Goal: Task Accomplishment & Management: Use online tool/utility

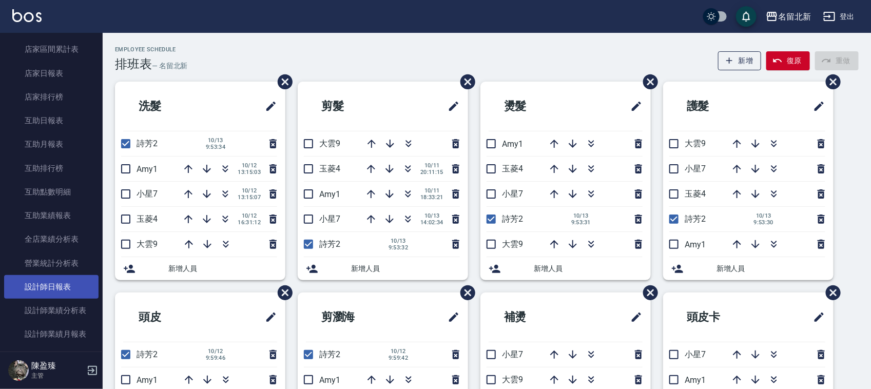
scroll to position [321, 0]
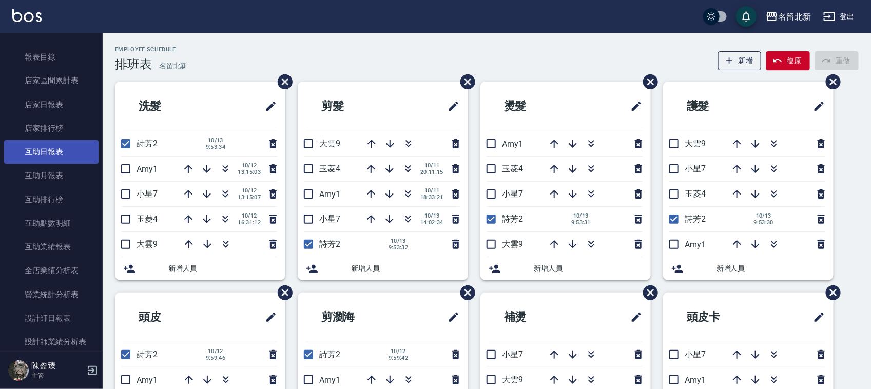
click at [68, 148] on link "互助日報表" at bounding box center [51, 152] width 94 height 24
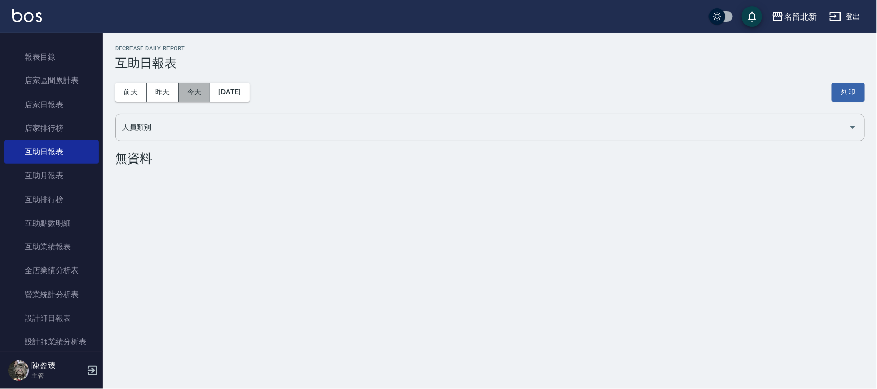
click at [199, 96] on button "今天" at bounding box center [195, 92] width 32 height 19
click at [160, 90] on button "昨天" at bounding box center [163, 92] width 32 height 19
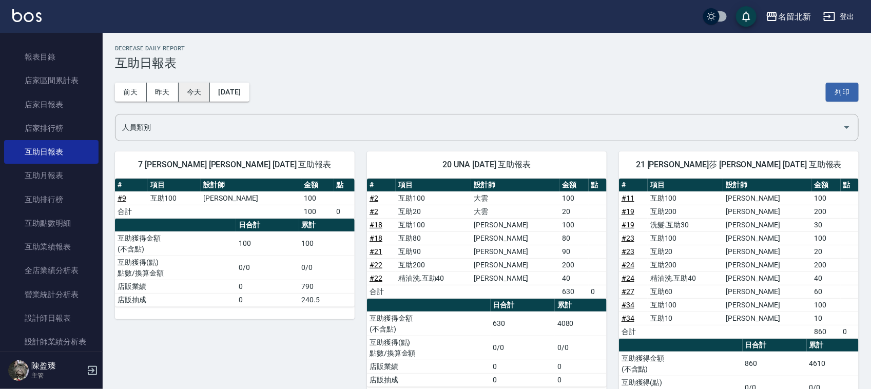
click at [193, 94] on button "今天" at bounding box center [195, 92] width 32 height 19
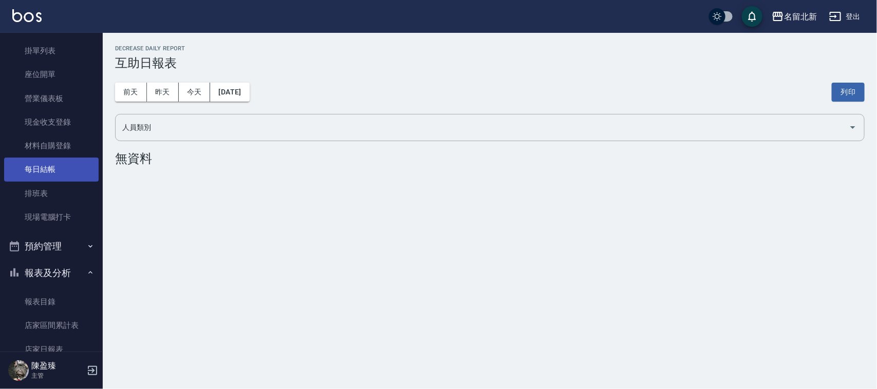
scroll to position [64, 0]
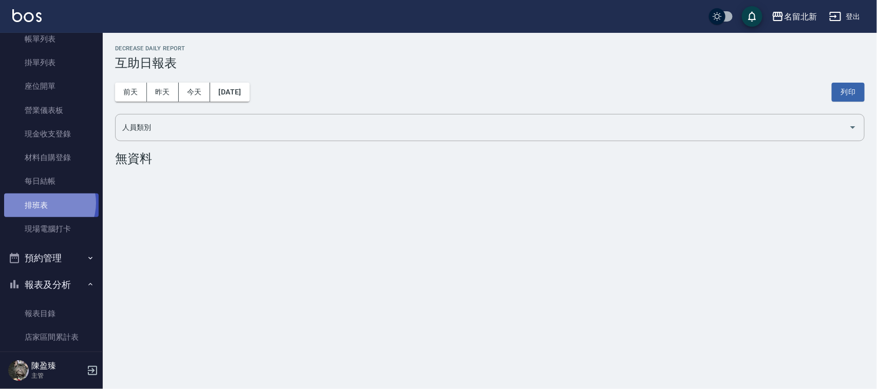
click at [42, 203] on link "排班表" at bounding box center [51, 206] width 94 height 24
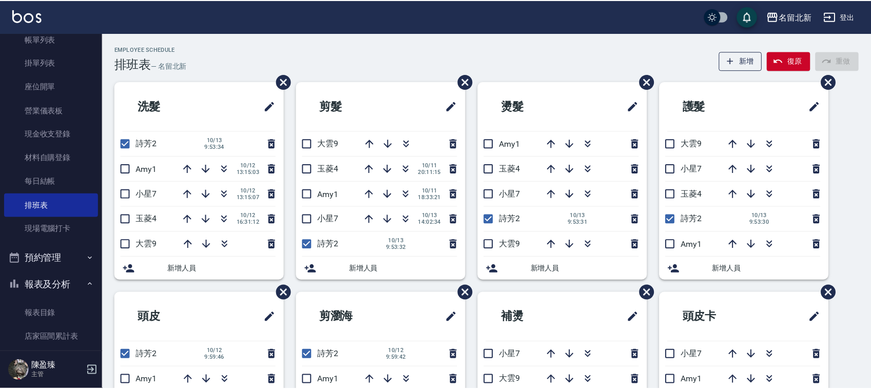
scroll to position [64, 0]
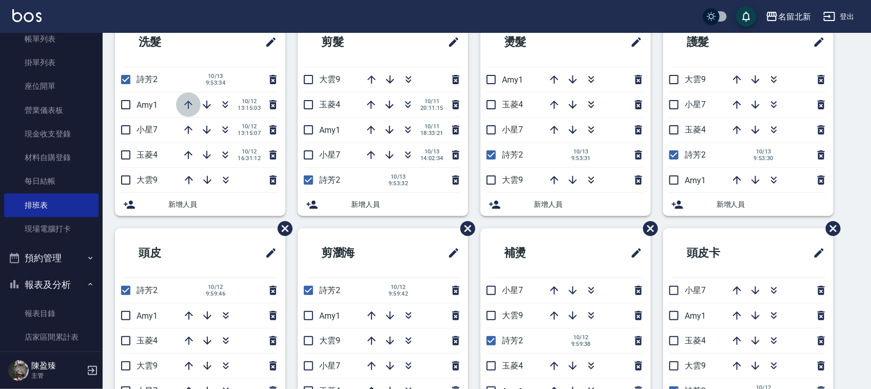
click at [189, 105] on icon "button" at bounding box center [188, 105] width 12 height 12
click at [368, 78] on icon "button" at bounding box center [372, 79] width 12 height 12
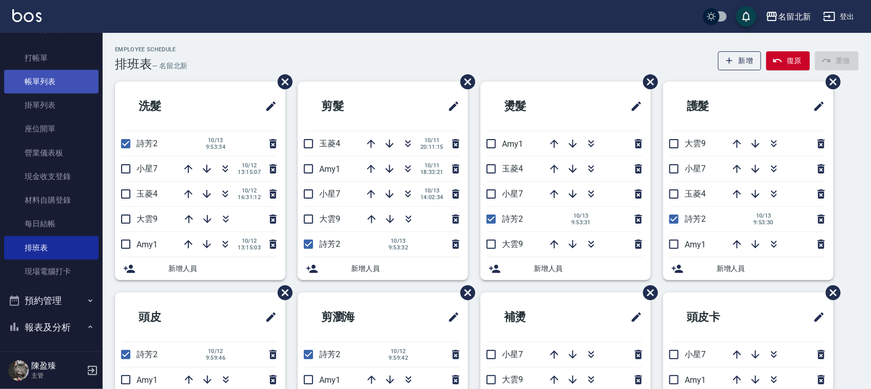
scroll to position [0, 0]
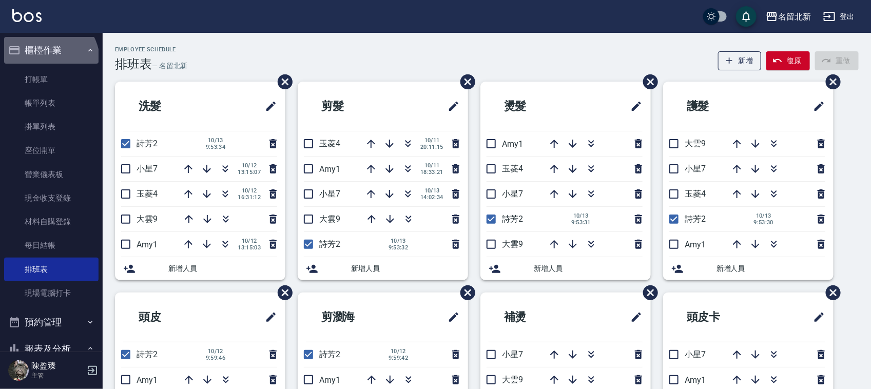
click at [44, 62] on button "櫃檯作業" at bounding box center [51, 50] width 94 height 27
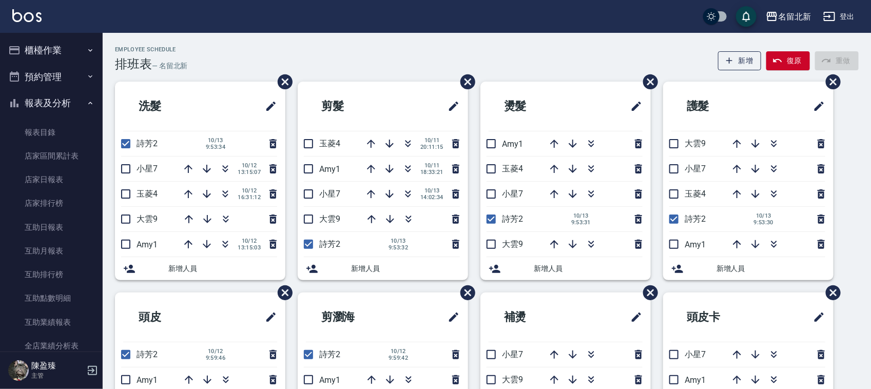
click at [39, 80] on link "打帳單" at bounding box center [51, 80] width 94 height 24
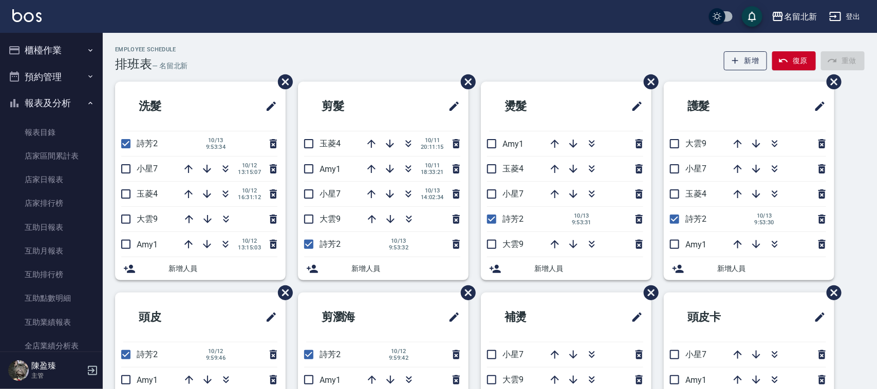
click at [39, 79] on button "預約管理" at bounding box center [51, 77] width 94 height 27
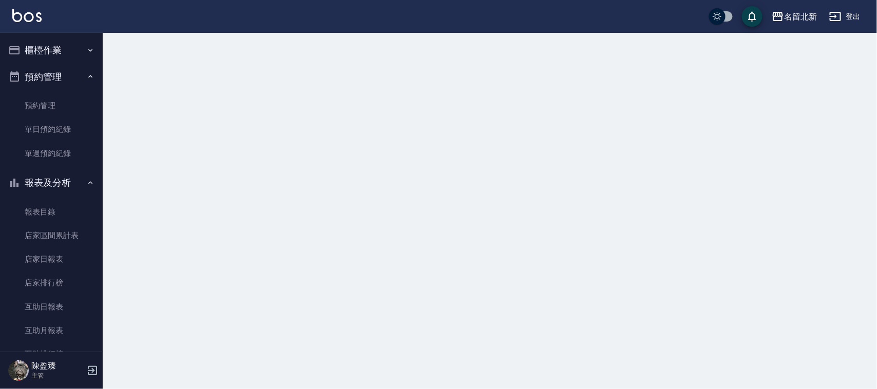
click at [41, 78] on button "預約管理" at bounding box center [51, 77] width 94 height 27
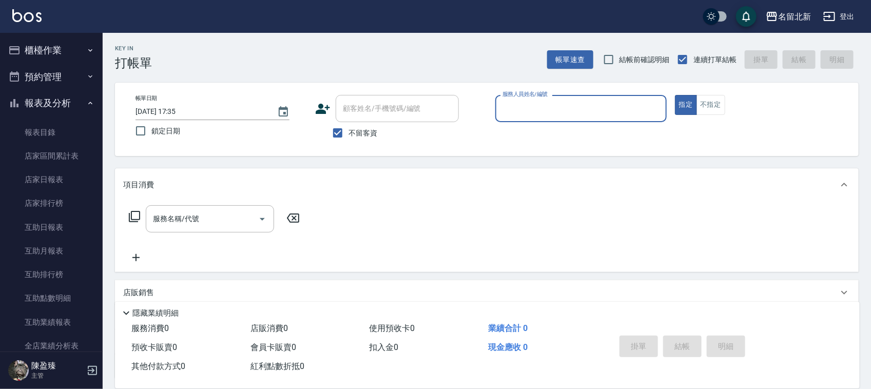
click at [55, 55] on button "櫃檯作業" at bounding box center [51, 50] width 94 height 27
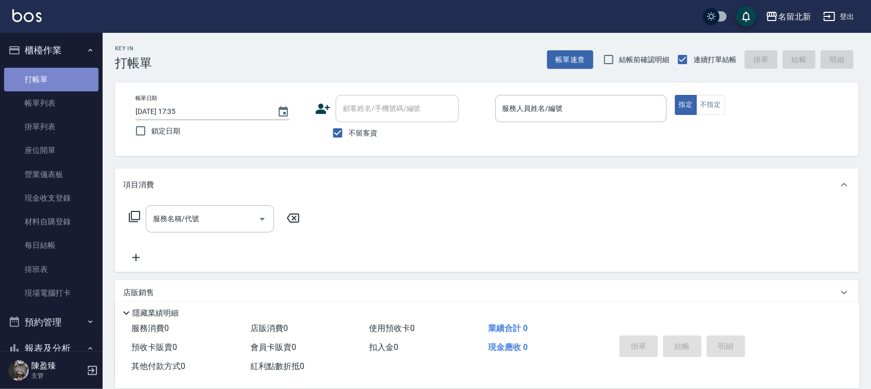
click at [54, 73] on link "打帳單" at bounding box center [51, 80] width 94 height 24
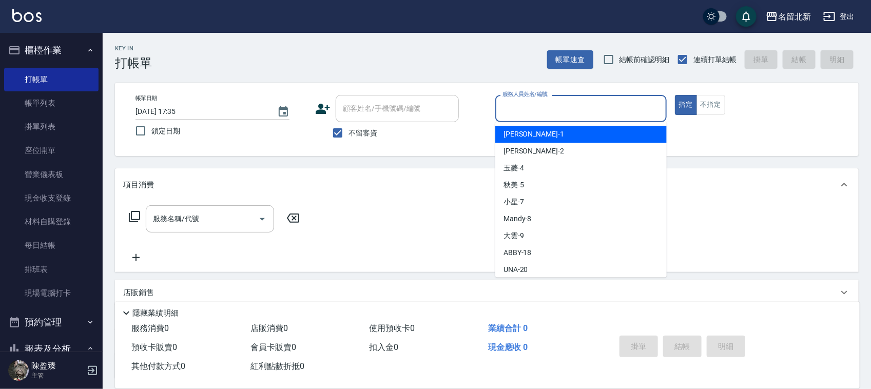
click at [516, 110] on input "服務人員姓名/編號" at bounding box center [581, 109] width 162 height 18
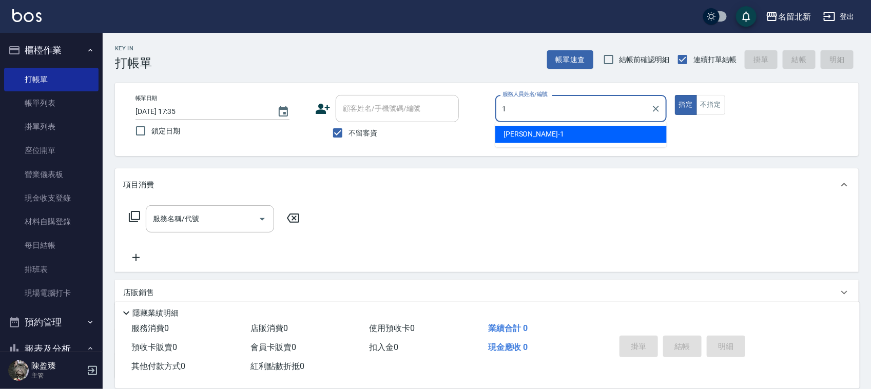
type input "[PERSON_NAME]-1"
type button "true"
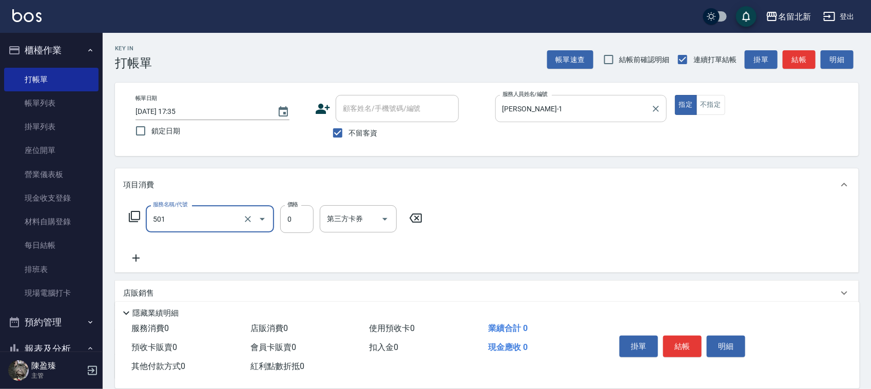
type input "染髮(501)"
type input "1830"
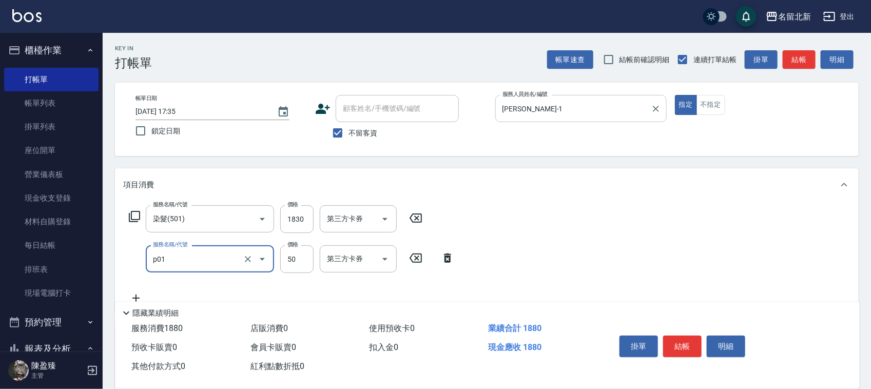
type input "入公司(p01)"
type input "70"
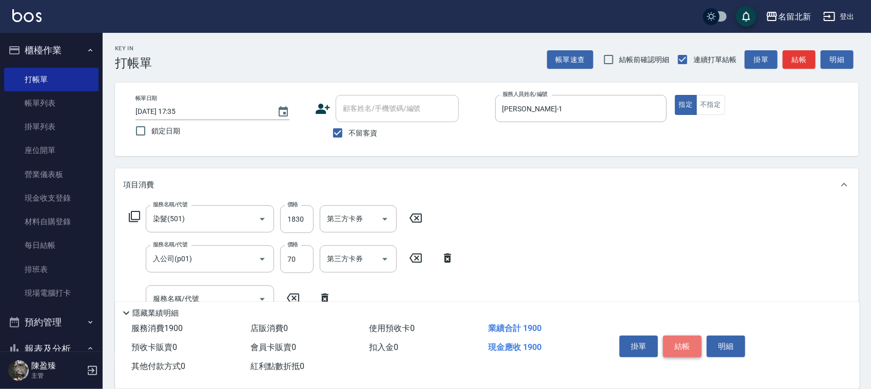
click at [698, 340] on button "結帳" at bounding box center [682, 347] width 39 height 22
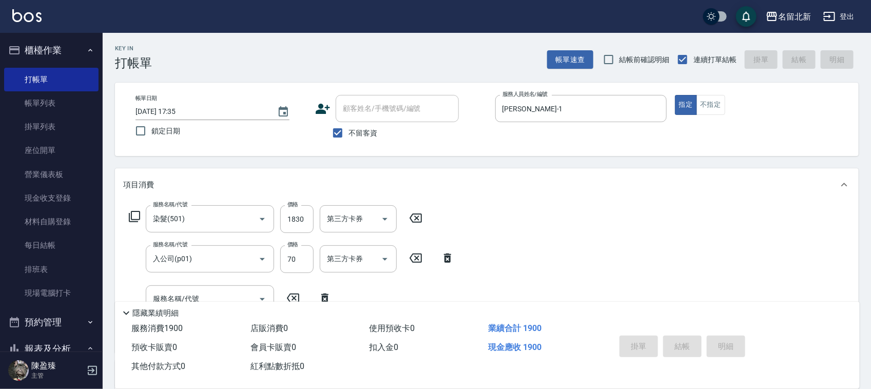
type input "[DATE] 17:36"
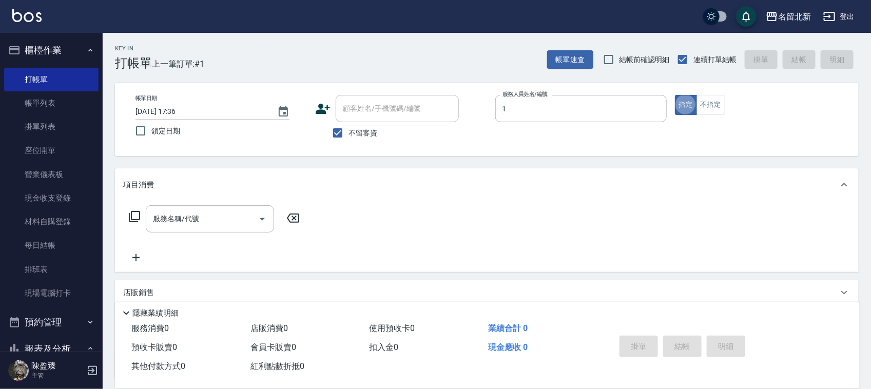
type input "[PERSON_NAME]-1"
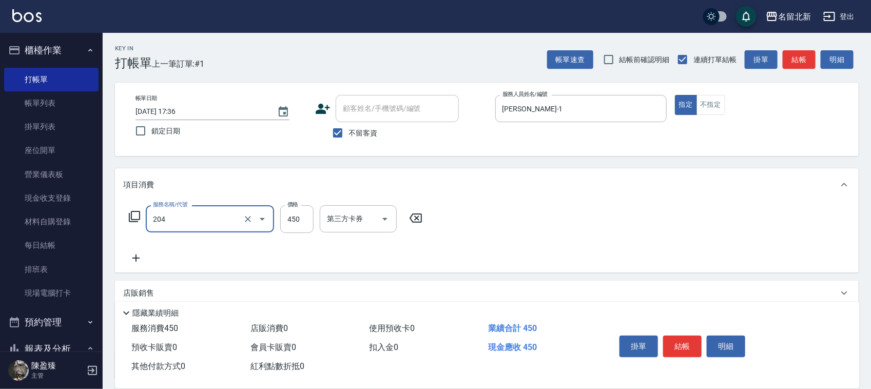
type input "髮質調理洗髮(204)"
click at [699, 342] on button "結帳" at bounding box center [682, 347] width 39 height 22
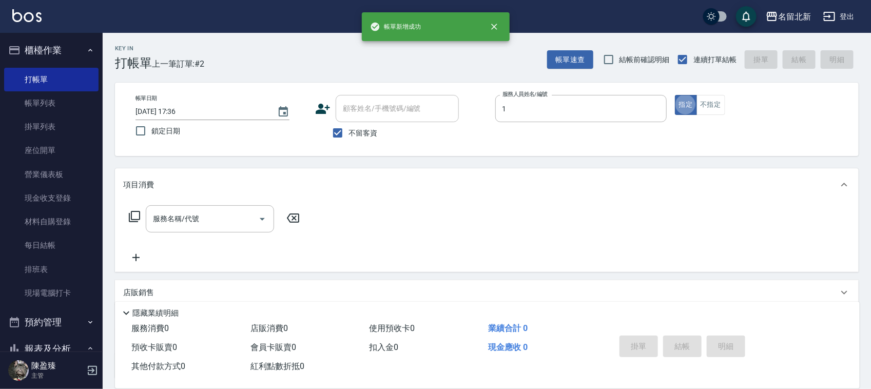
type input "[PERSON_NAME]-1"
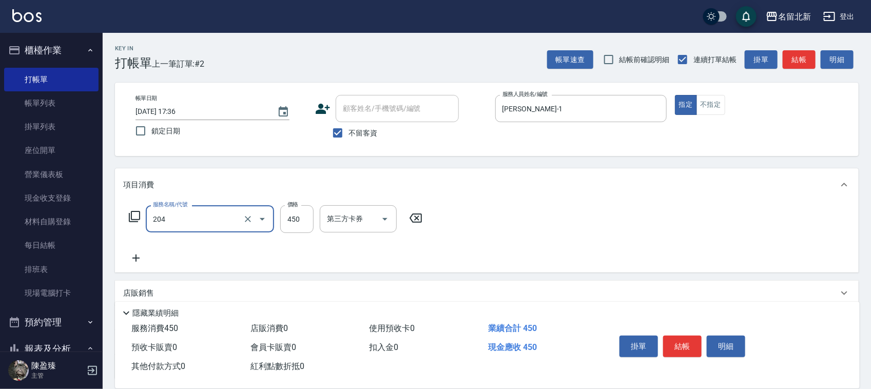
type input "髮質調理洗髮(204)"
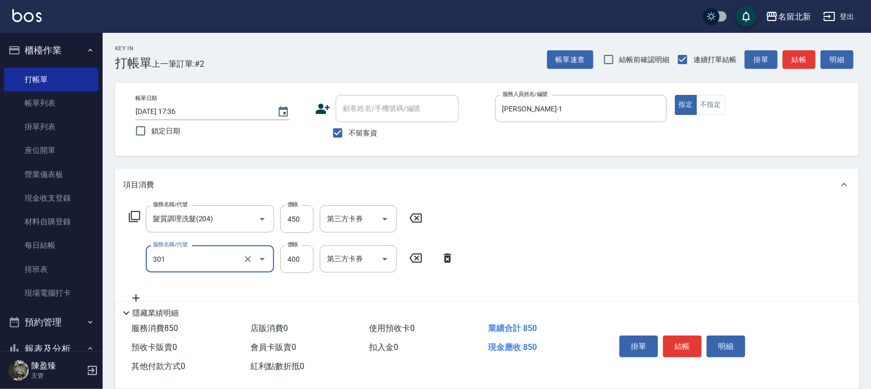
type input "造型剪髮(301)"
type input "350"
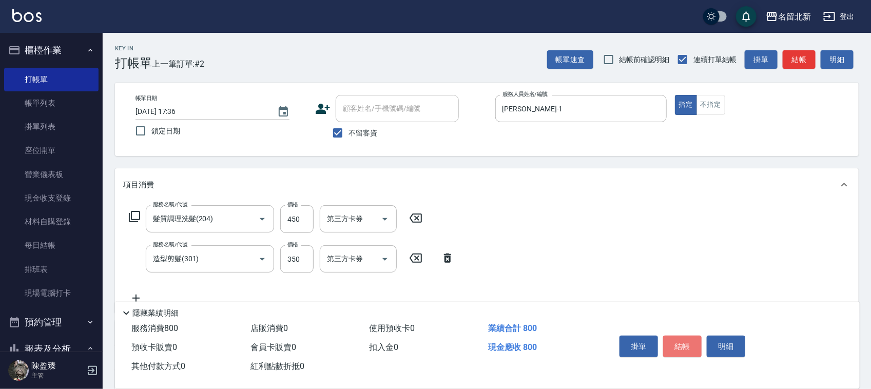
click at [697, 342] on button "結帳" at bounding box center [682, 347] width 39 height 22
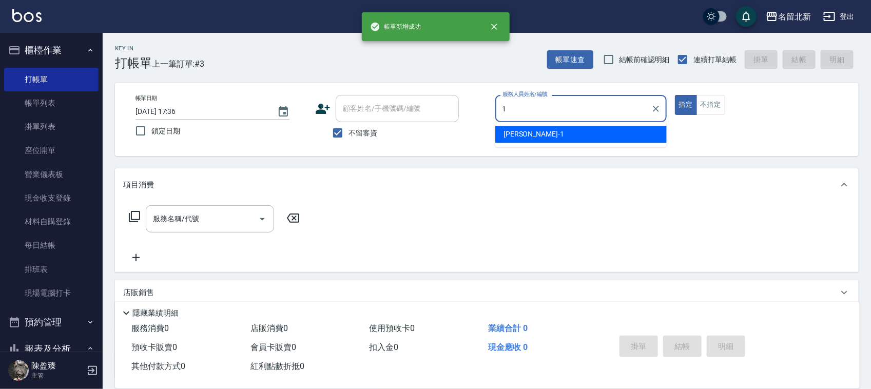
type input "[PERSON_NAME]-1"
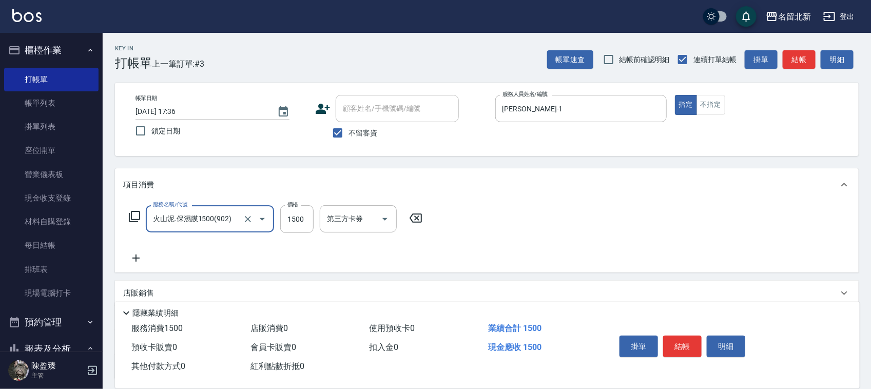
type input "火山泥.保濕膜1500(902)"
type input "1300"
click at [673, 350] on button "結帳" at bounding box center [682, 347] width 39 height 22
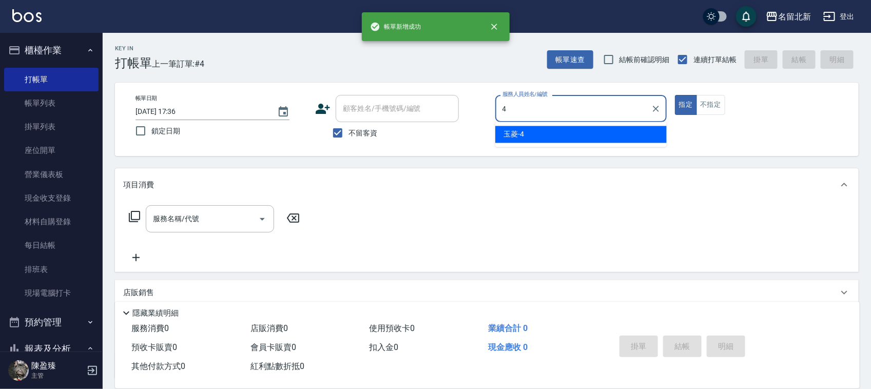
type input "玉菱-4"
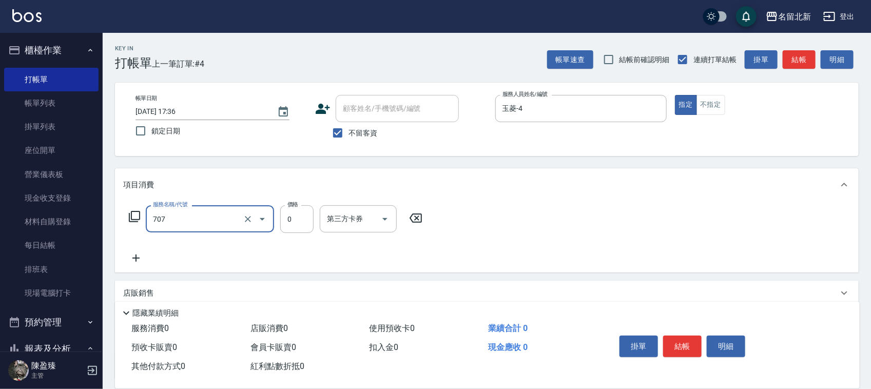
type input "互助70(707)"
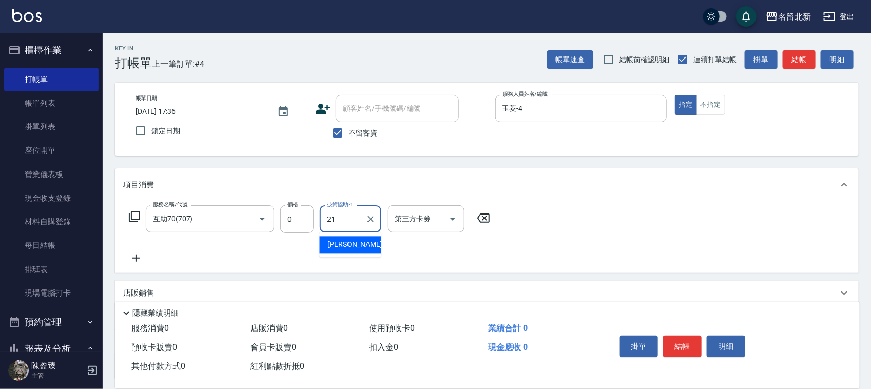
type input "[PERSON_NAME]-21"
click at [672, 350] on button "結帳" at bounding box center [682, 347] width 39 height 22
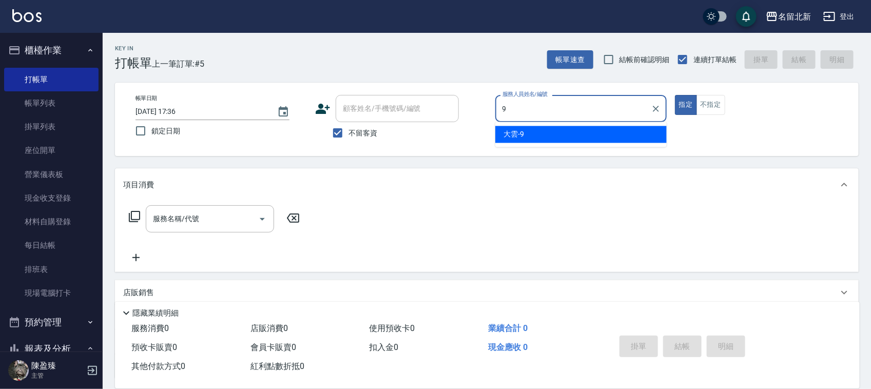
type input "大雲-9"
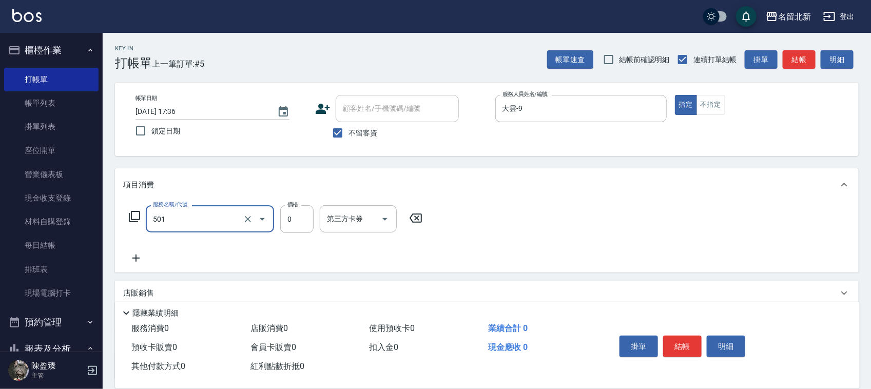
type input "染髮(501)"
type input "1500"
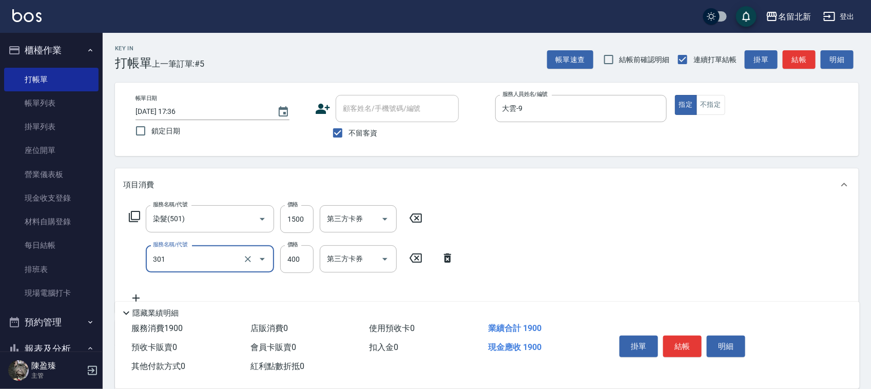
type input "造型剪髮(301)"
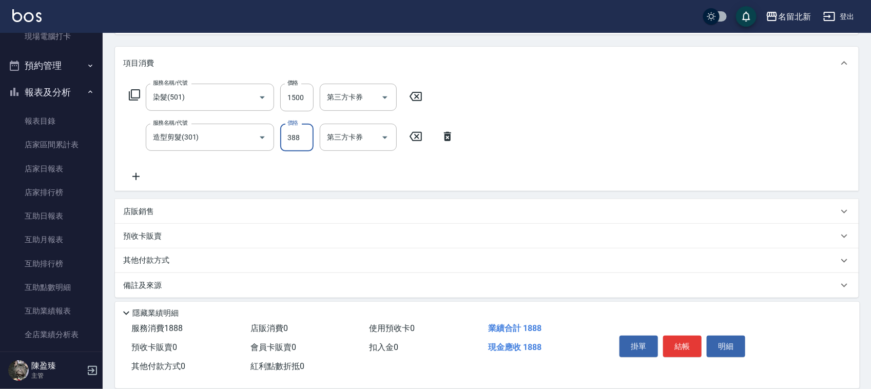
scroll to position [127, 0]
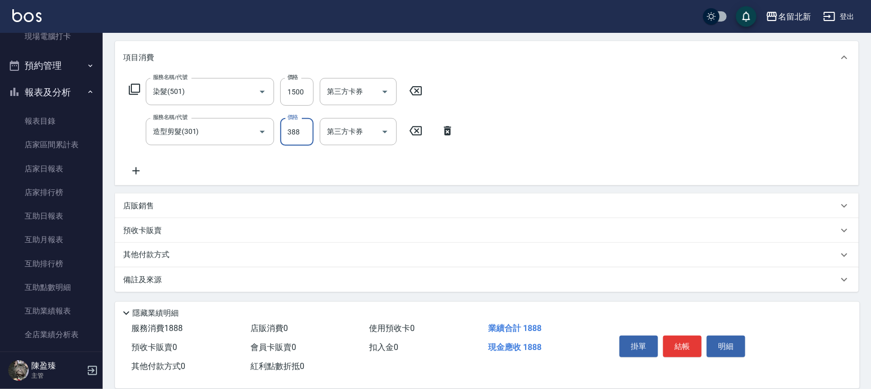
type input "388"
click at [156, 247] on div "其他付款方式" at bounding box center [487, 255] width 744 height 25
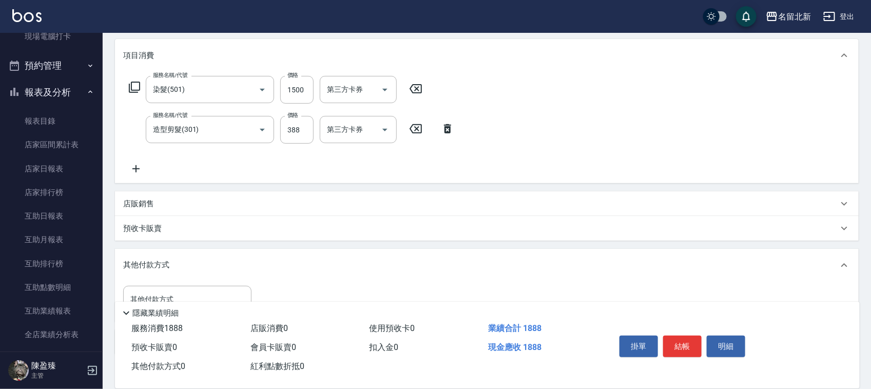
scroll to position [126, 0]
click at [145, 239] on div "預收卡販賣" at bounding box center [487, 231] width 744 height 25
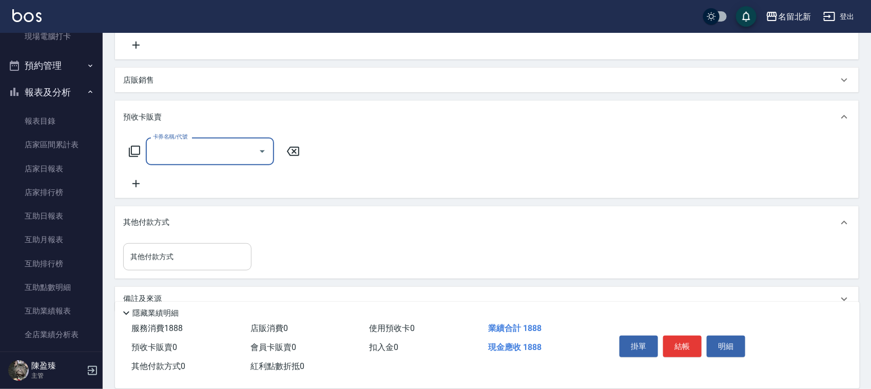
scroll to position [255, 0]
click at [159, 246] on input "其他付款方式" at bounding box center [187, 255] width 119 height 18
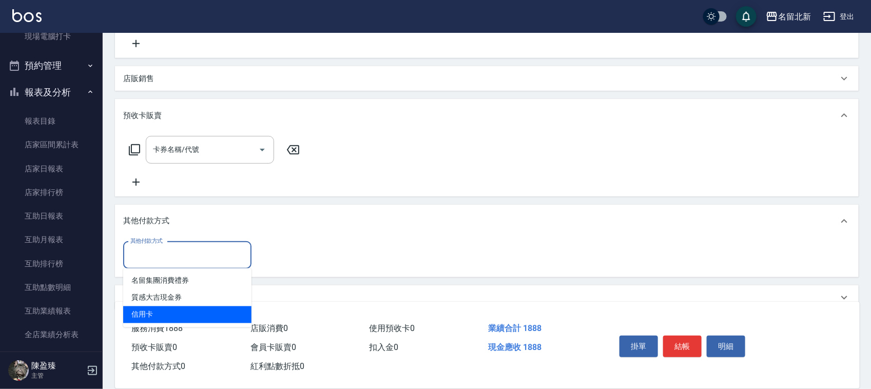
click at [179, 321] on span "信用卡" at bounding box center [187, 315] width 128 height 17
type input "信用卡"
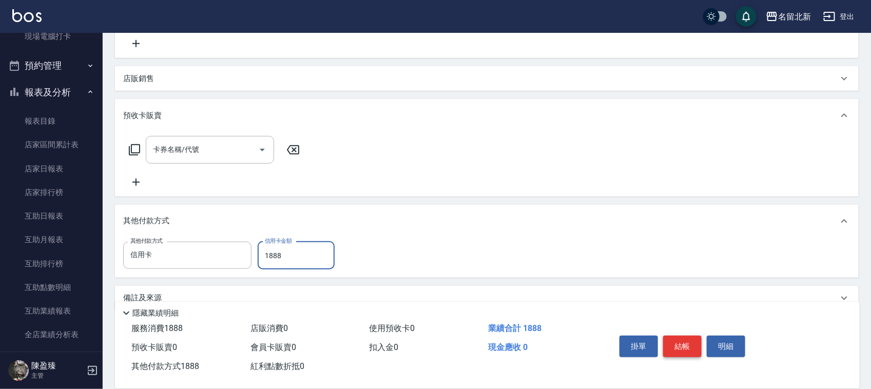
type input "1888"
click at [676, 345] on button "結帳" at bounding box center [682, 347] width 39 height 22
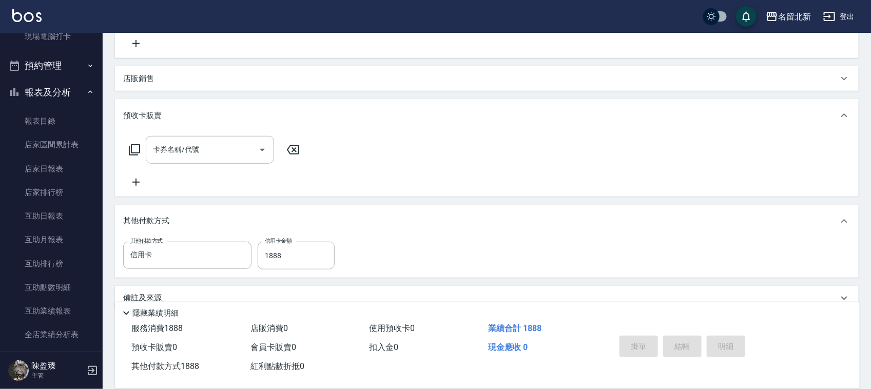
type input "[DATE] 17:37"
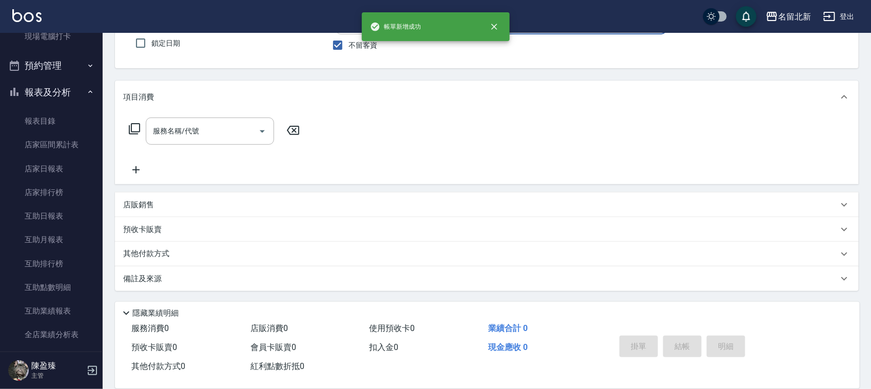
scroll to position [0, 0]
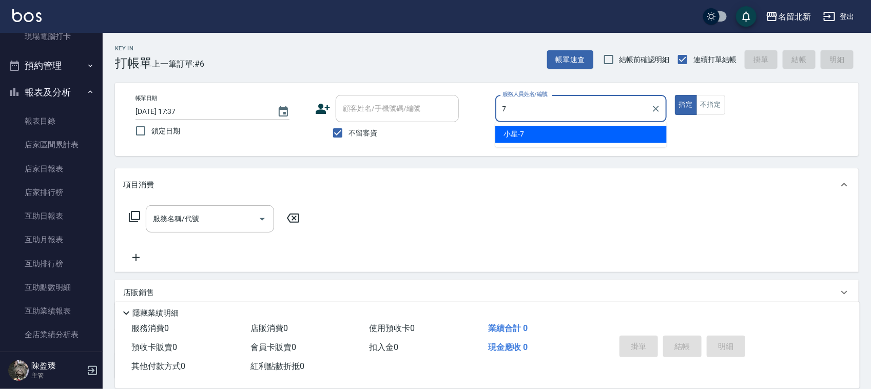
type input "小星-7"
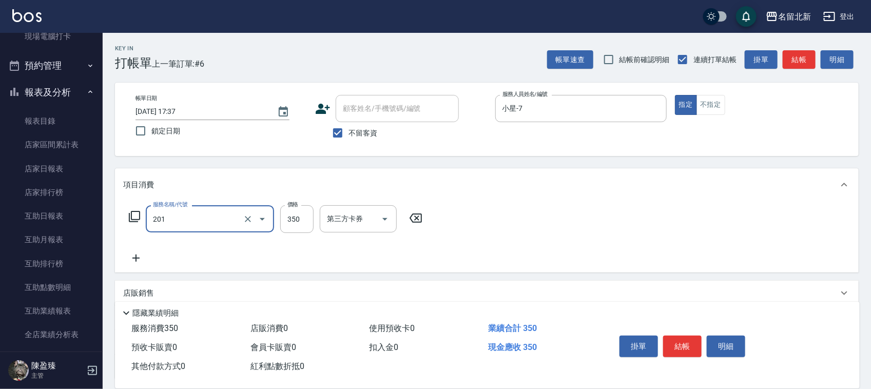
type input "一般洗髮(201)"
click at [679, 336] on button "結帳" at bounding box center [682, 347] width 39 height 22
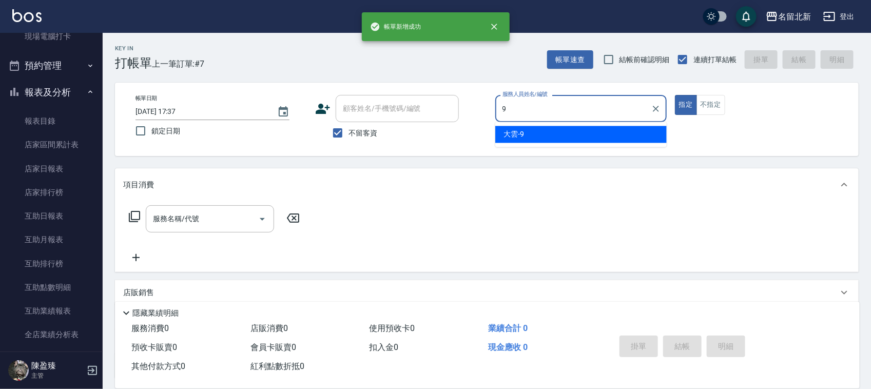
type input "大雲-9"
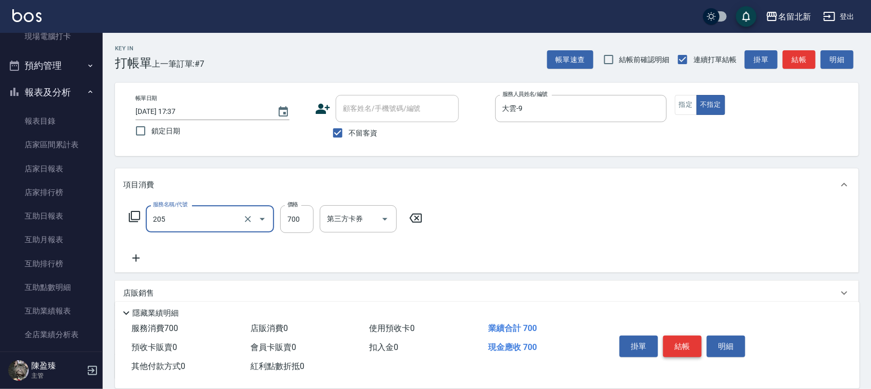
type input "精油+去角質洗(205)"
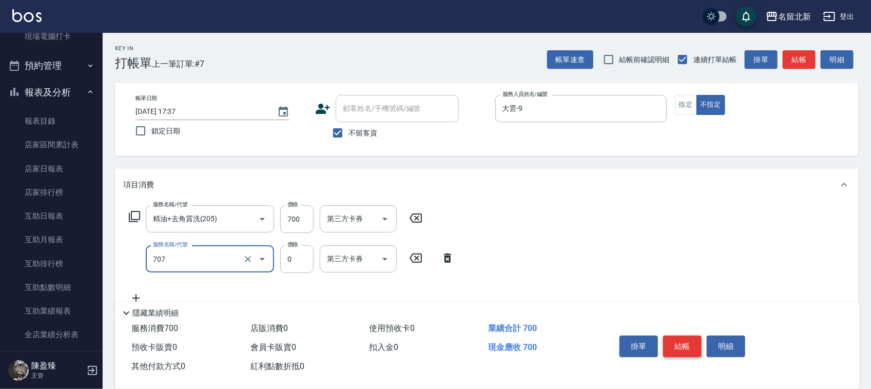
type input "互助70(707)"
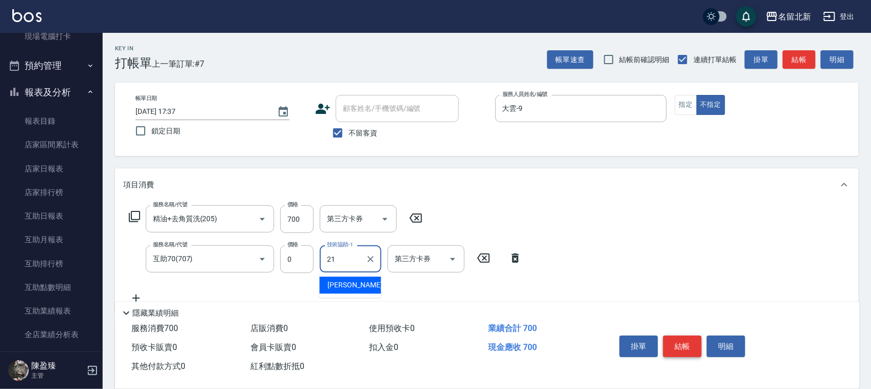
type input "[PERSON_NAME]-21"
click at [679, 336] on button "結帳" at bounding box center [682, 347] width 39 height 22
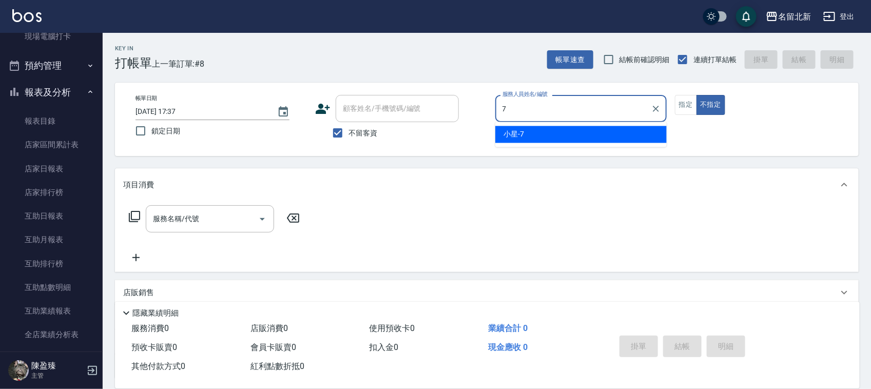
type input "小星-7"
type button "false"
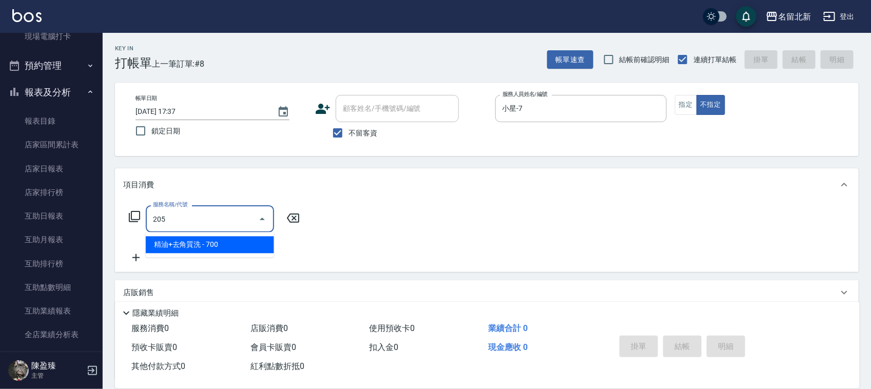
type input "精油+去角質洗(205)"
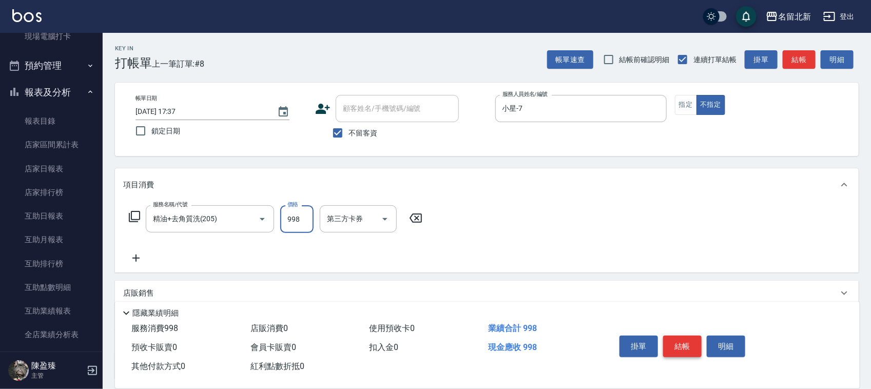
type input "998"
click at [679, 336] on button "結帳" at bounding box center [682, 347] width 39 height 22
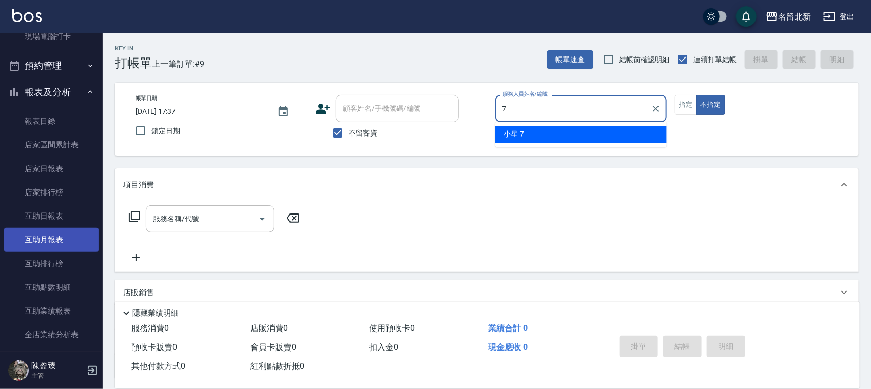
type input "小星-7"
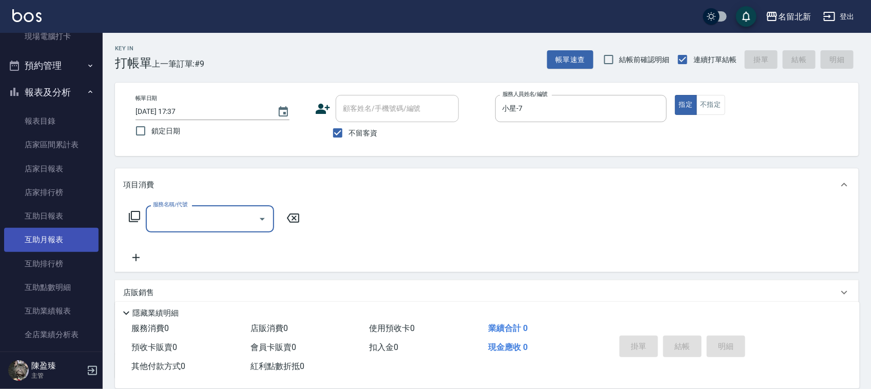
type input "2"
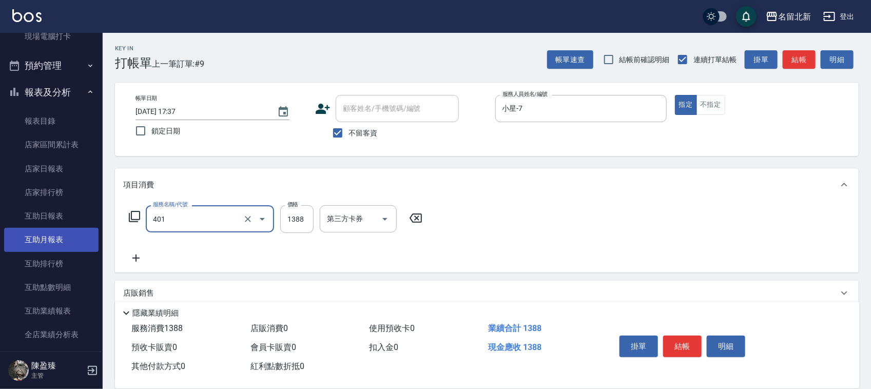
type input "燙髮(401)"
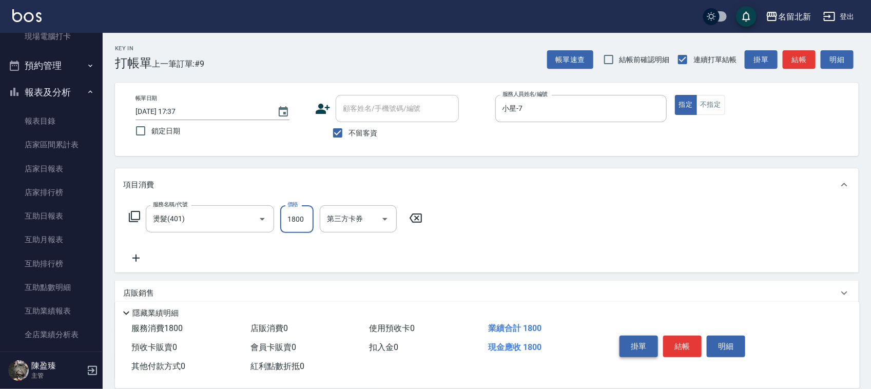
type input "1800"
drag, startPoint x: 656, startPoint y: 334, endPoint x: 670, endPoint y: 337, distance: 14.2
click at [669, 337] on div "掛單 結帳 明細" at bounding box center [683, 348] width 134 height 32
click at [671, 336] on button "結帳" at bounding box center [682, 347] width 39 height 22
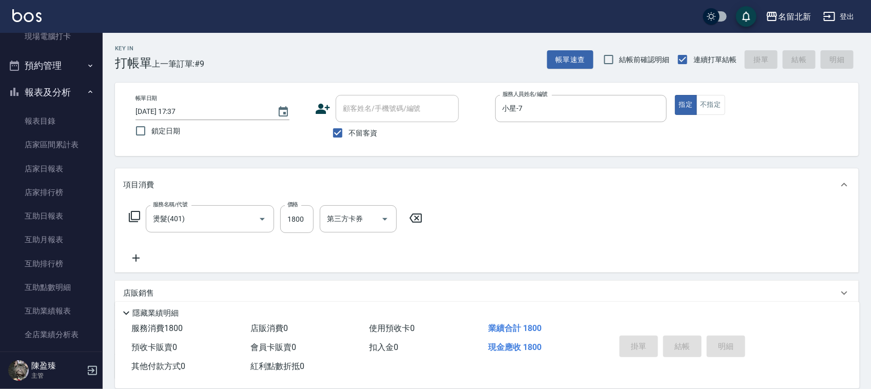
click at [671, 334] on div "掛單 結帳 明細" at bounding box center [683, 348] width 134 height 32
click at [674, 334] on div "掛單 結帳 明細" at bounding box center [683, 348] width 134 height 32
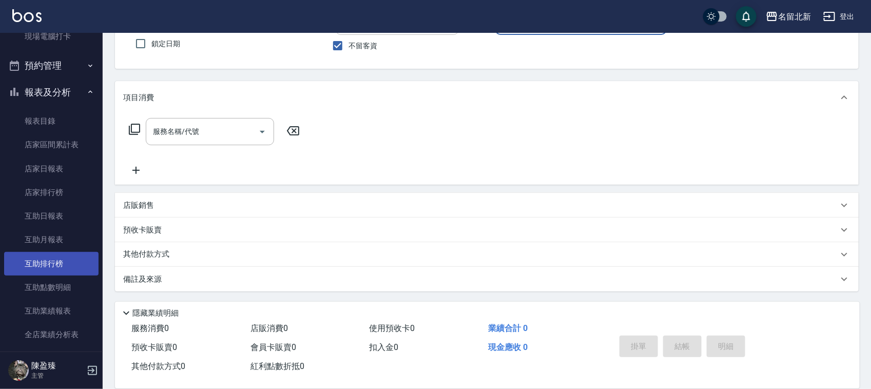
scroll to position [578, 0]
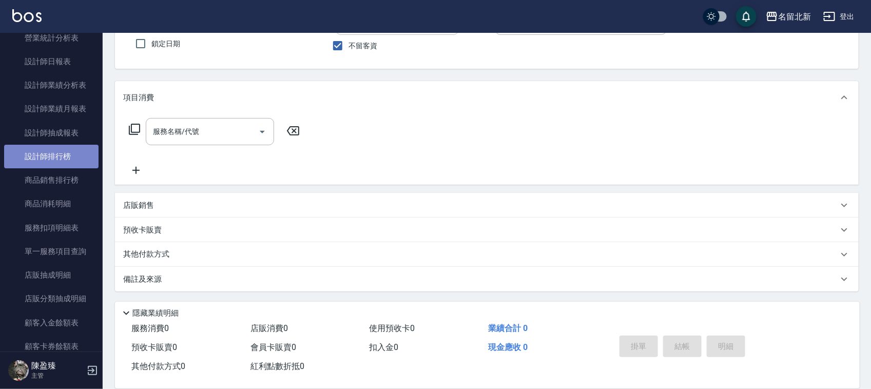
click at [68, 159] on link "設計師排行榜" at bounding box center [51, 157] width 94 height 24
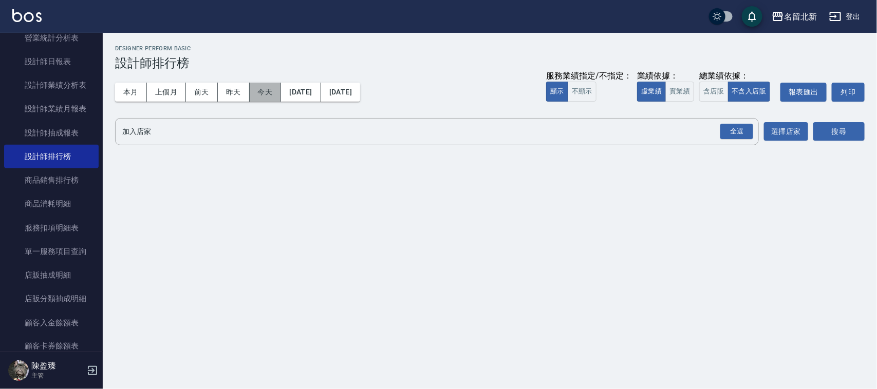
click at [266, 83] on button "今天" at bounding box center [266, 92] width 32 height 19
click at [743, 135] on div "全選" at bounding box center [736, 132] width 33 height 16
click at [828, 123] on button "搜尋" at bounding box center [838, 132] width 51 height 19
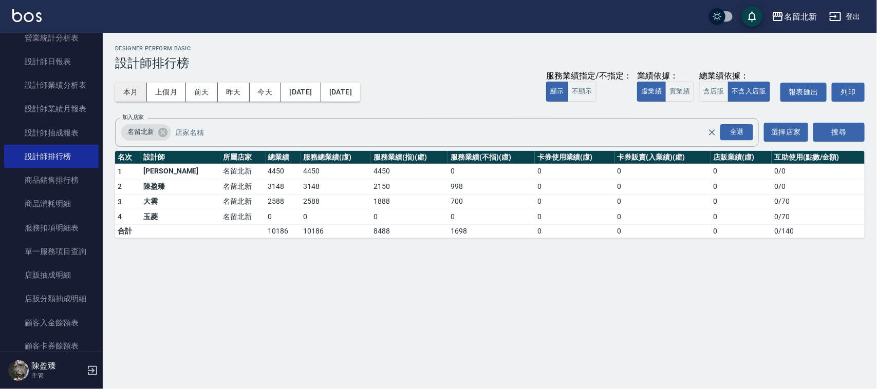
click at [140, 93] on button "本月" at bounding box center [131, 92] width 32 height 19
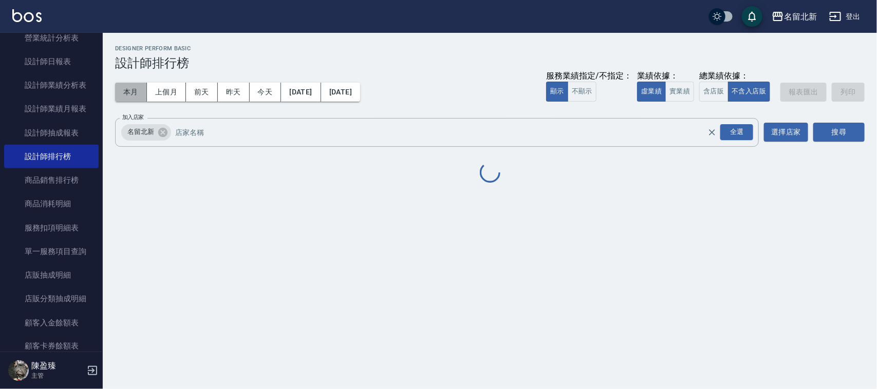
click at [145, 93] on button "本月" at bounding box center [131, 92] width 32 height 19
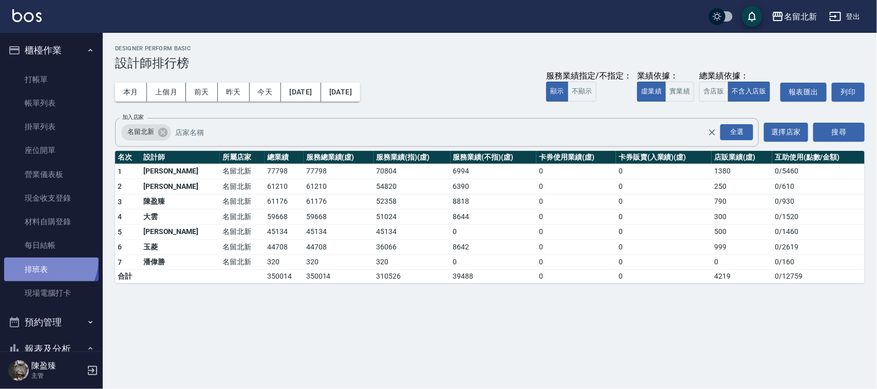
click at [37, 258] on link "排班表" at bounding box center [51, 270] width 94 height 24
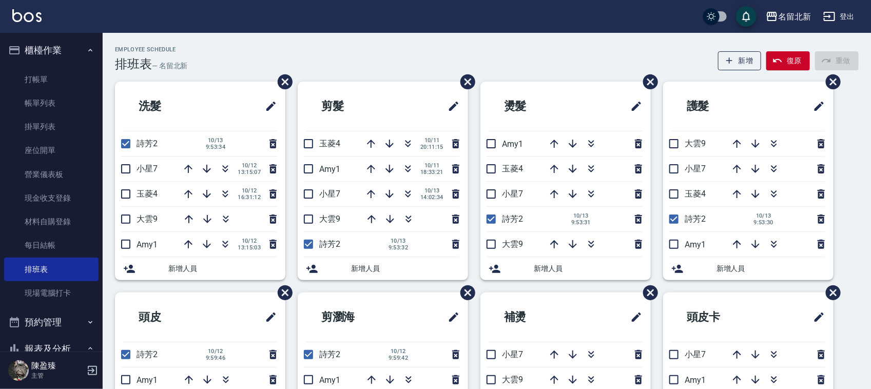
drag, startPoint x: 409, startPoint y: 146, endPoint x: 355, endPoint y: 6, distance: 150.9
click at [409, 145] on icon "button" at bounding box center [408, 144] width 12 height 12
